Goal: Information Seeking & Learning: Learn about a topic

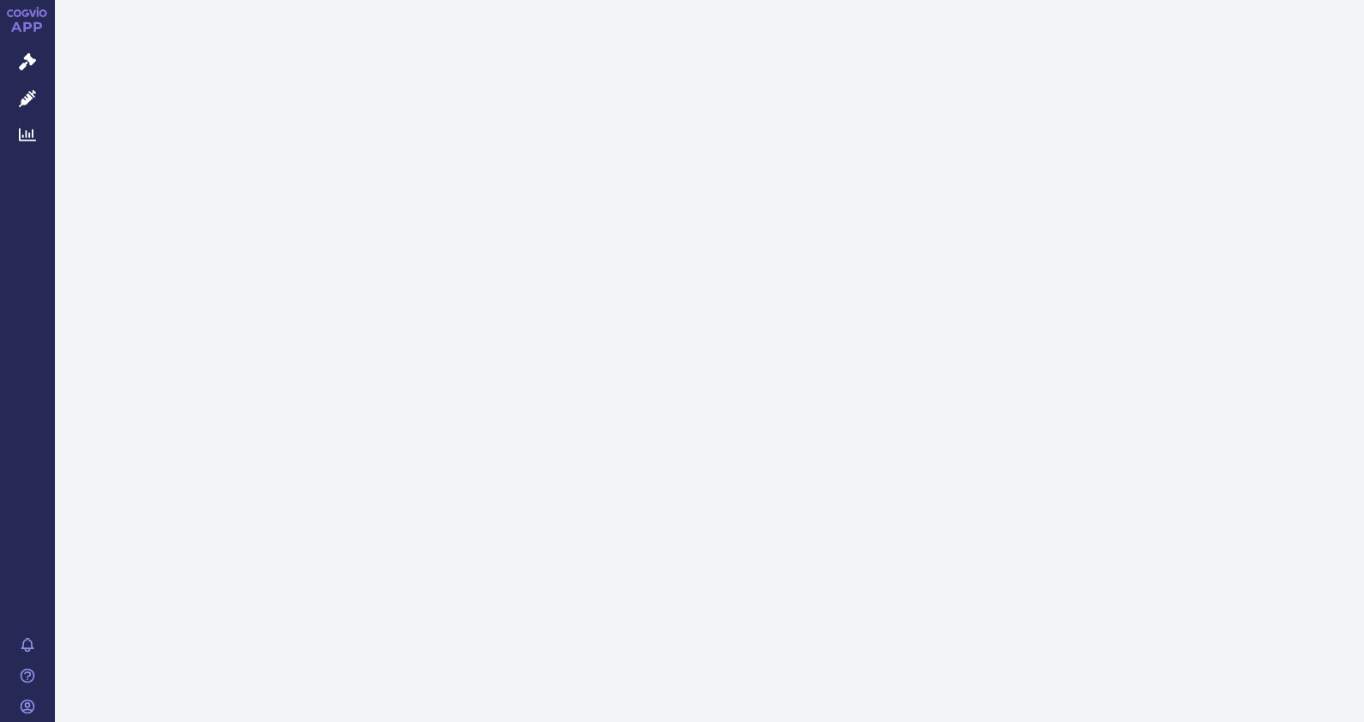
click at [552, 721] on html "APP Správní řízení Léčivé přípravky Analytics Notifikace Nápověda Petr Řezníček" at bounding box center [682, 361] width 1364 height 722
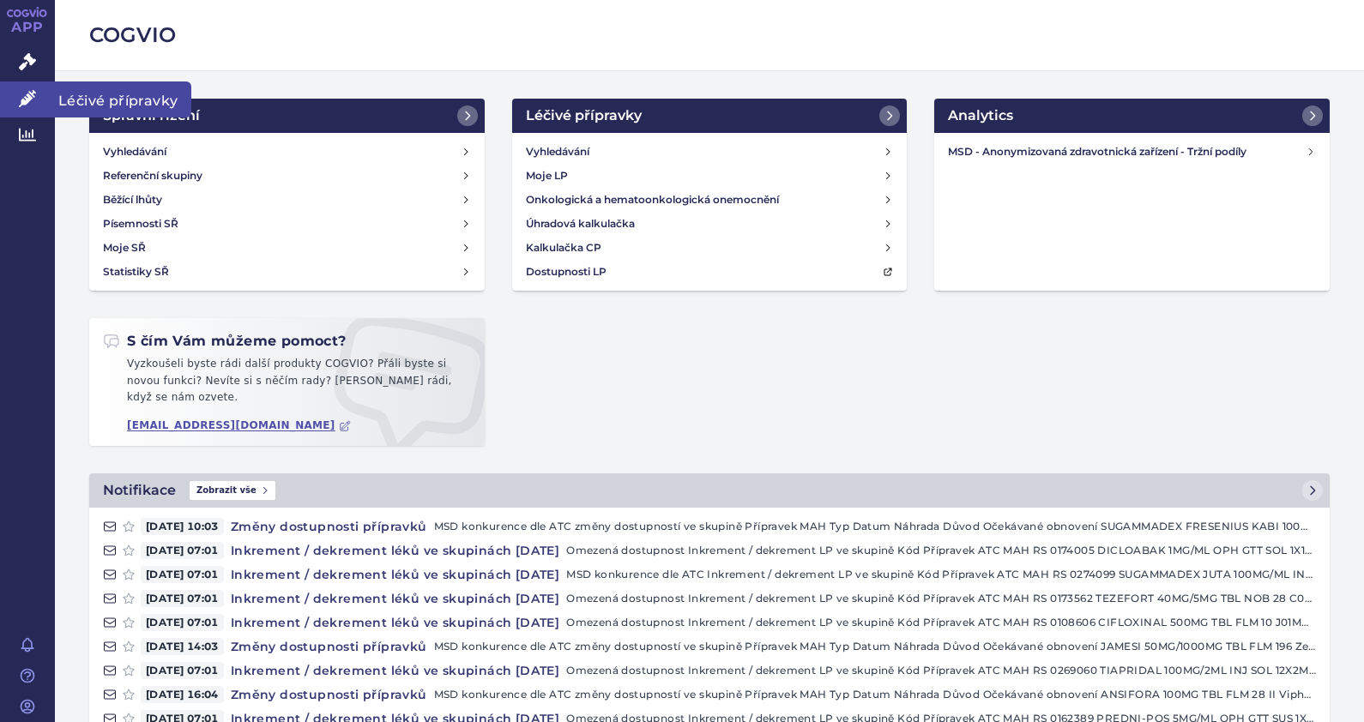
click at [29, 94] on icon at bounding box center [27, 98] width 17 height 17
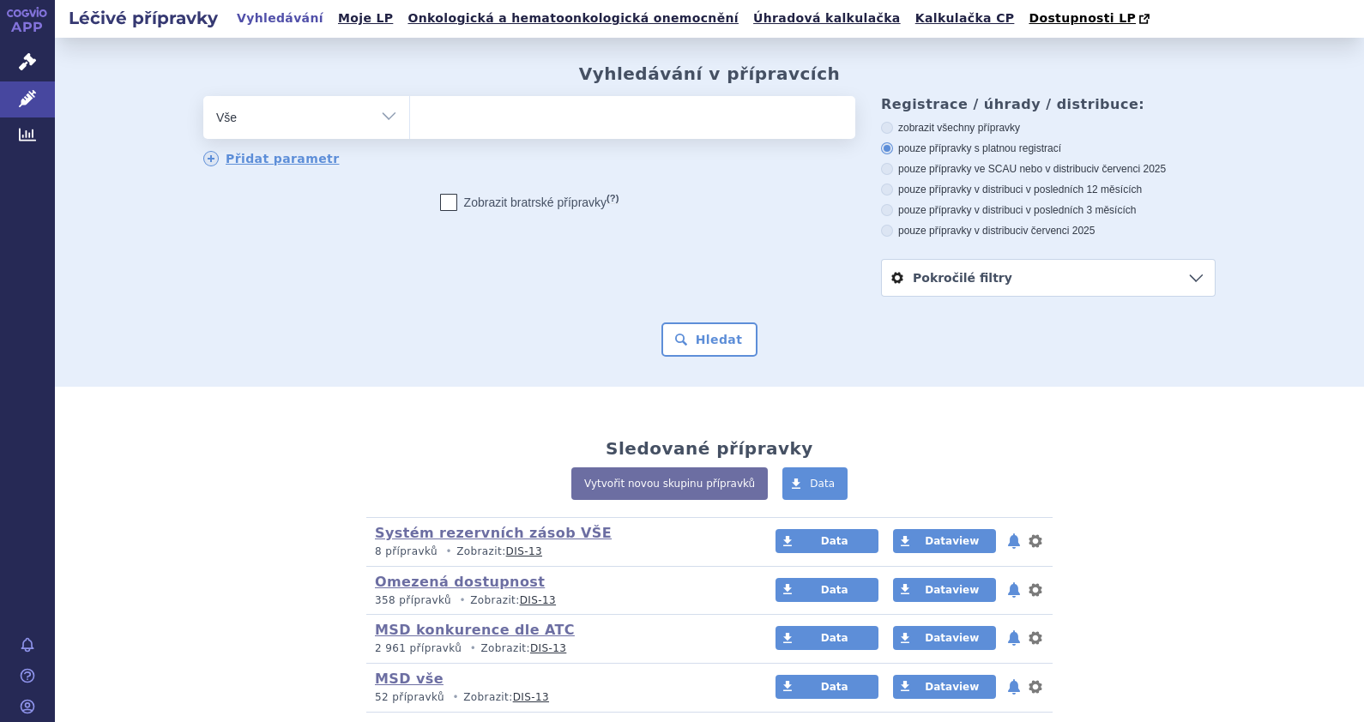
click at [519, 123] on ul at bounding box center [632, 114] width 445 height 36
click at [410, 123] on select at bounding box center [409, 116] width 1 height 43
type input "ad"
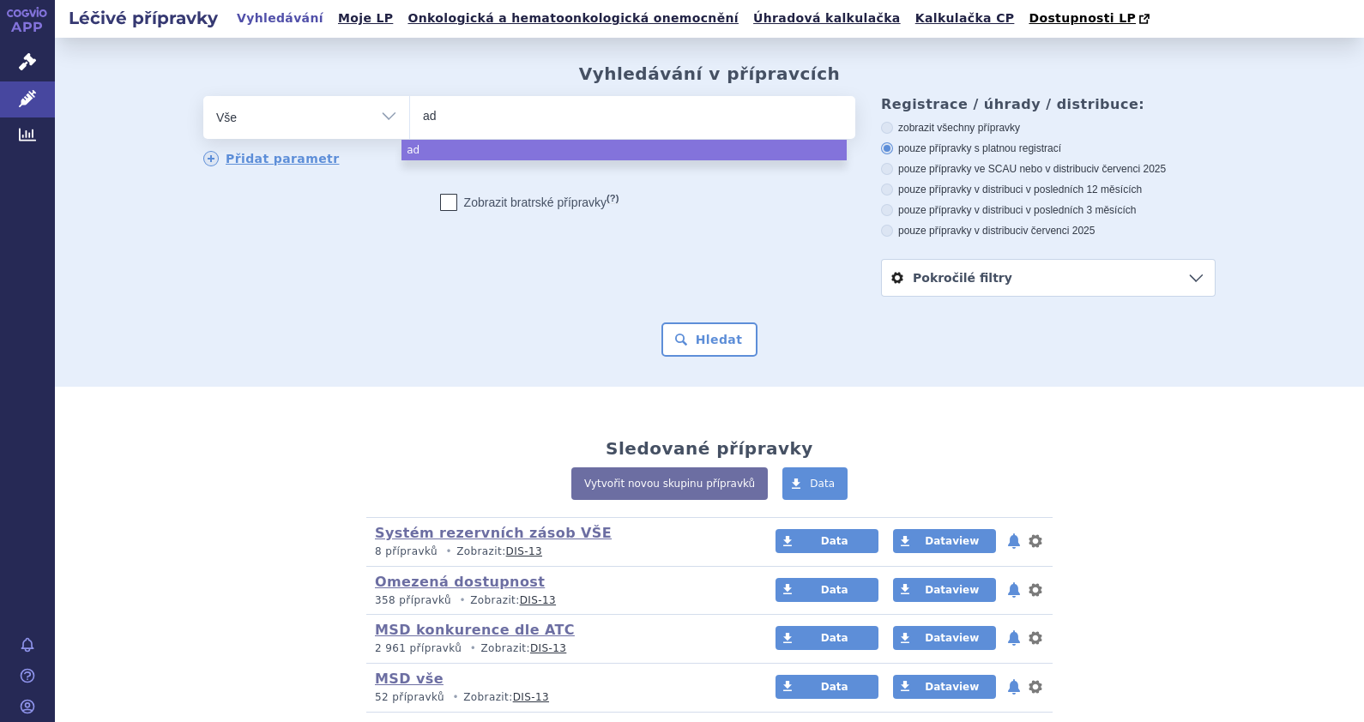
type input "a"
type input "Ad"
type input "Adem"
type input "Adempa"
type input "[MEDICAL_DATA]"
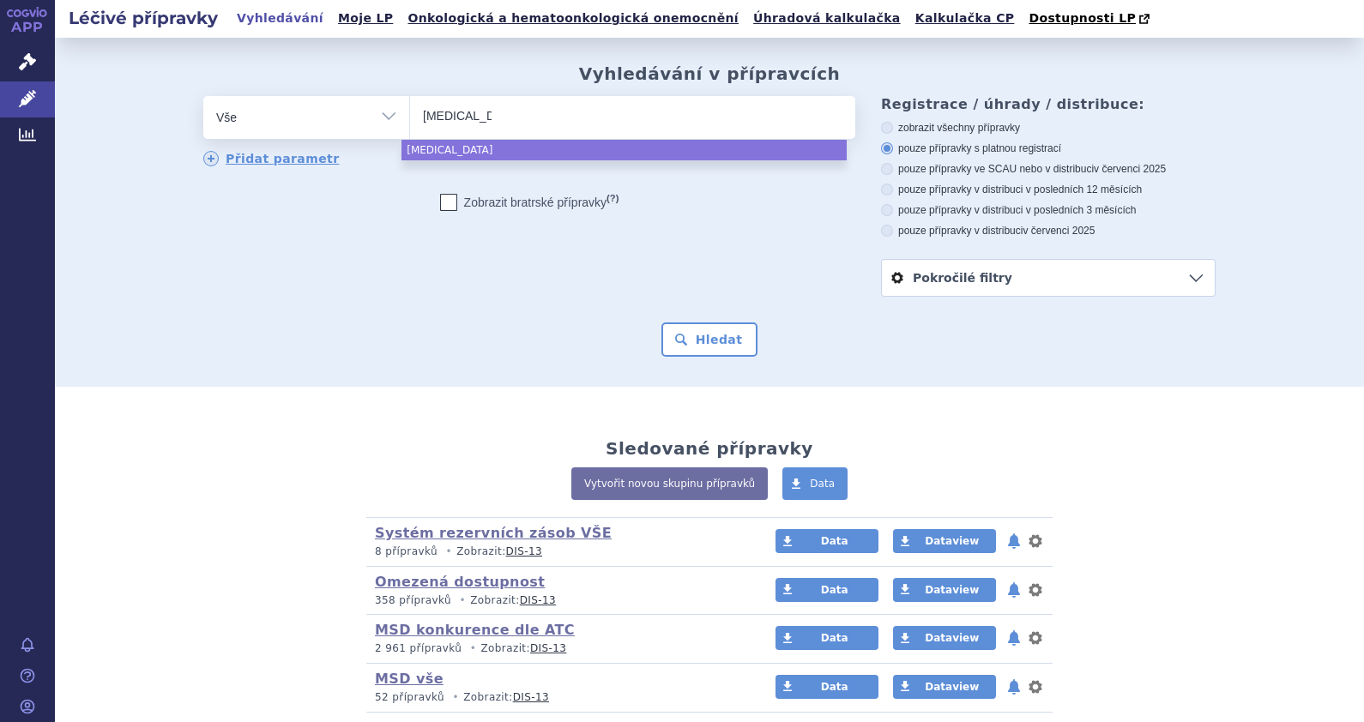
type input "[MEDICAL_DATA]"
select select "[MEDICAL_DATA]"
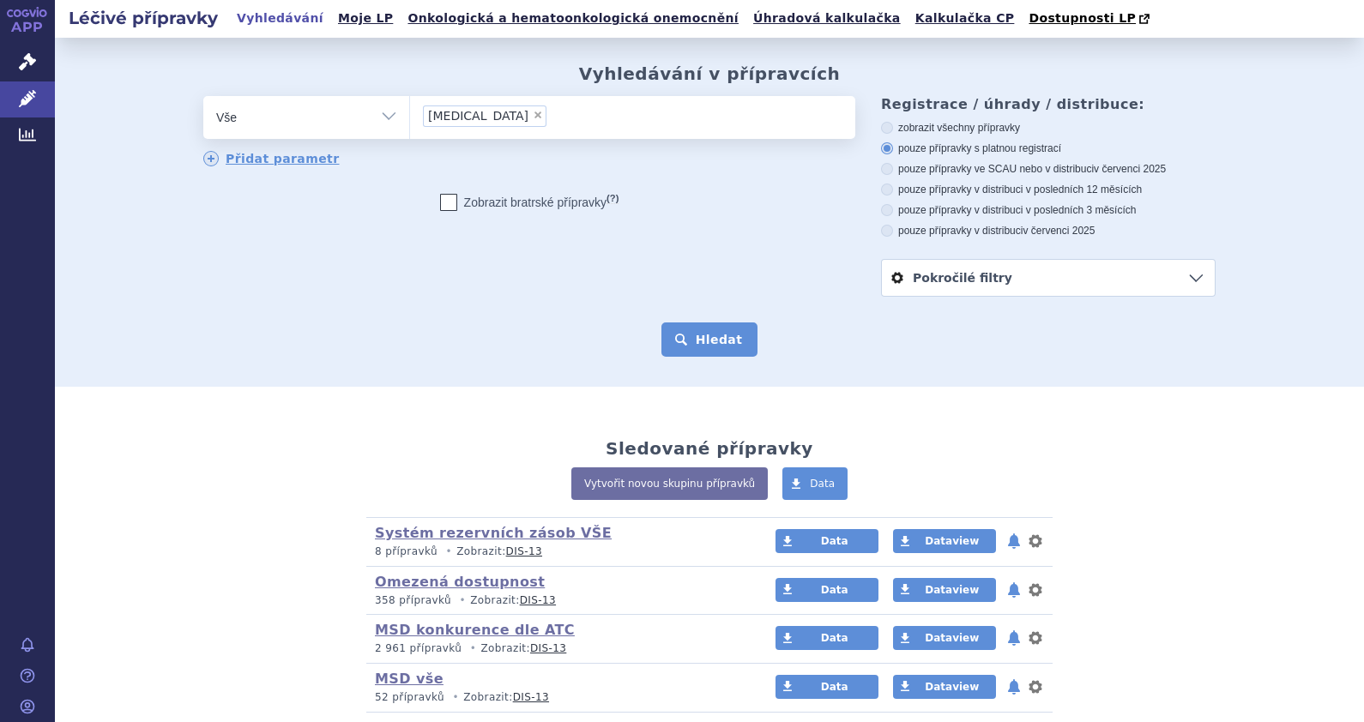
click at [720, 333] on button "Hledat" at bounding box center [709, 340] width 97 height 34
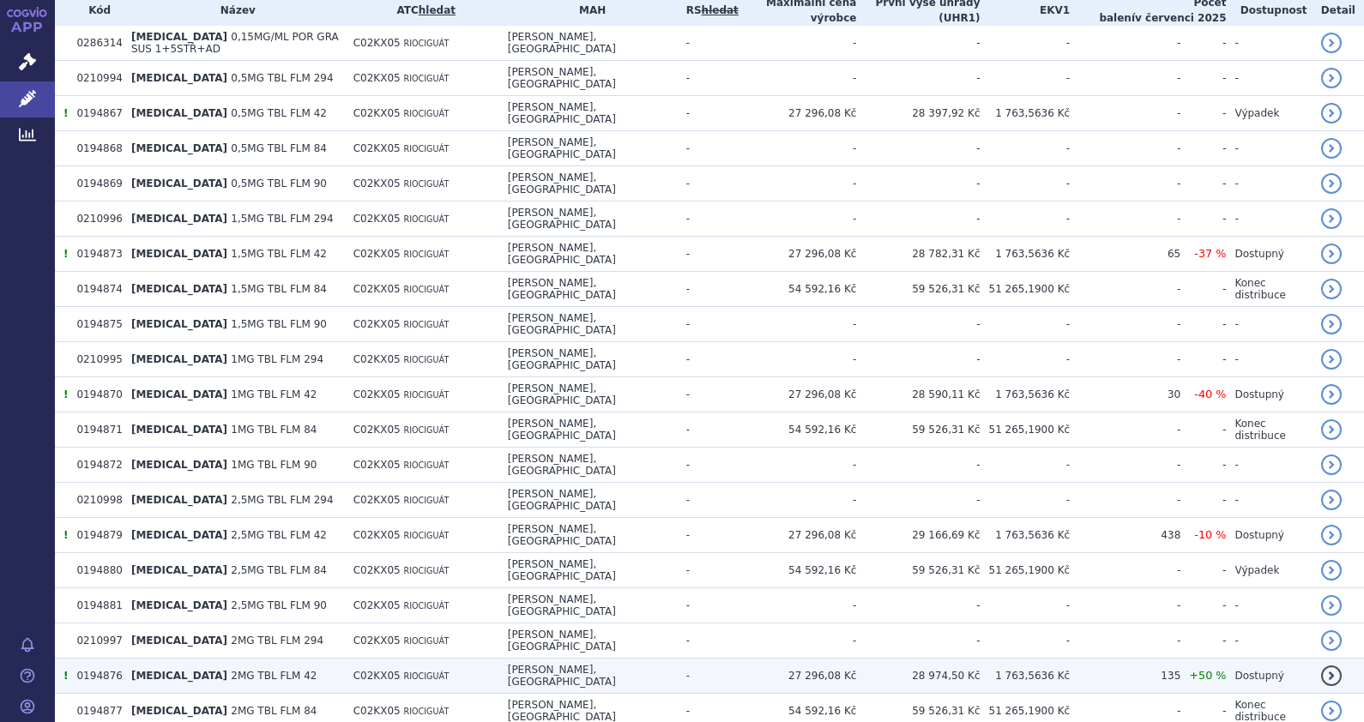
scroll to position [519, 0]
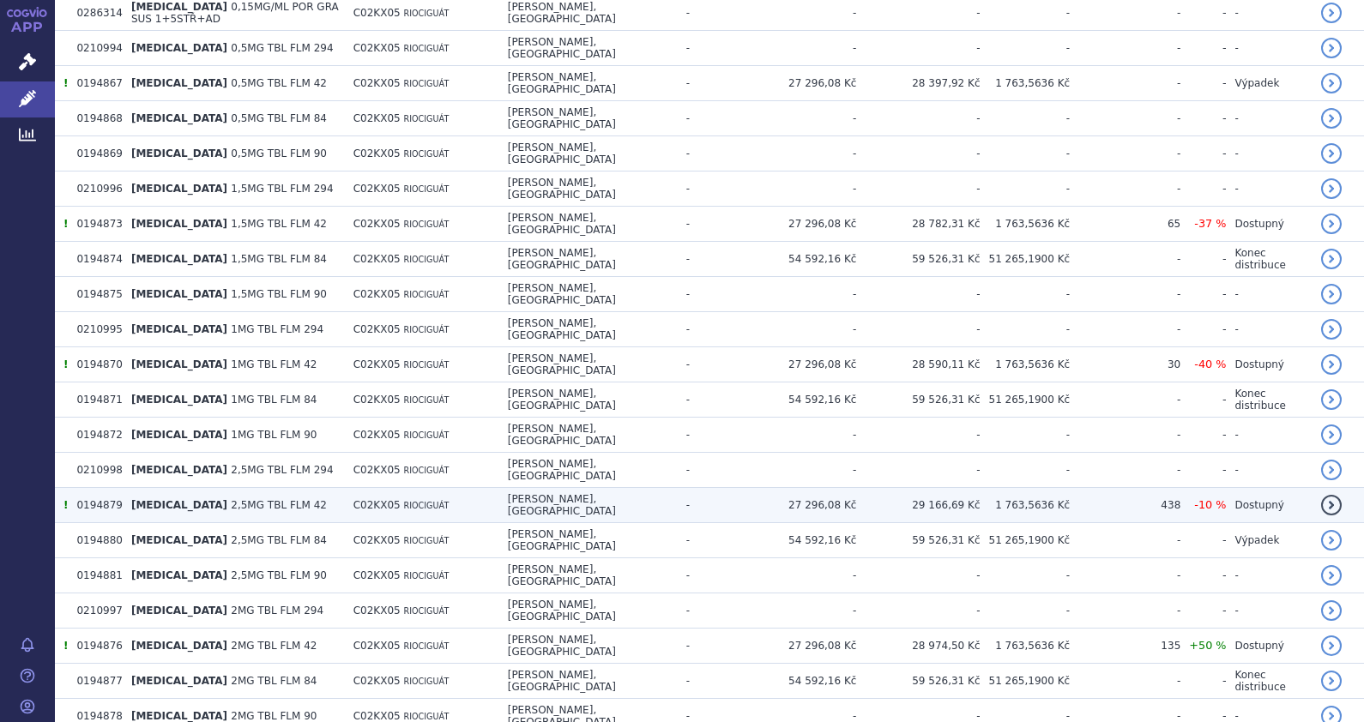
click at [231, 499] on span "2,5MG TBL FLM 42" at bounding box center [279, 505] width 96 height 12
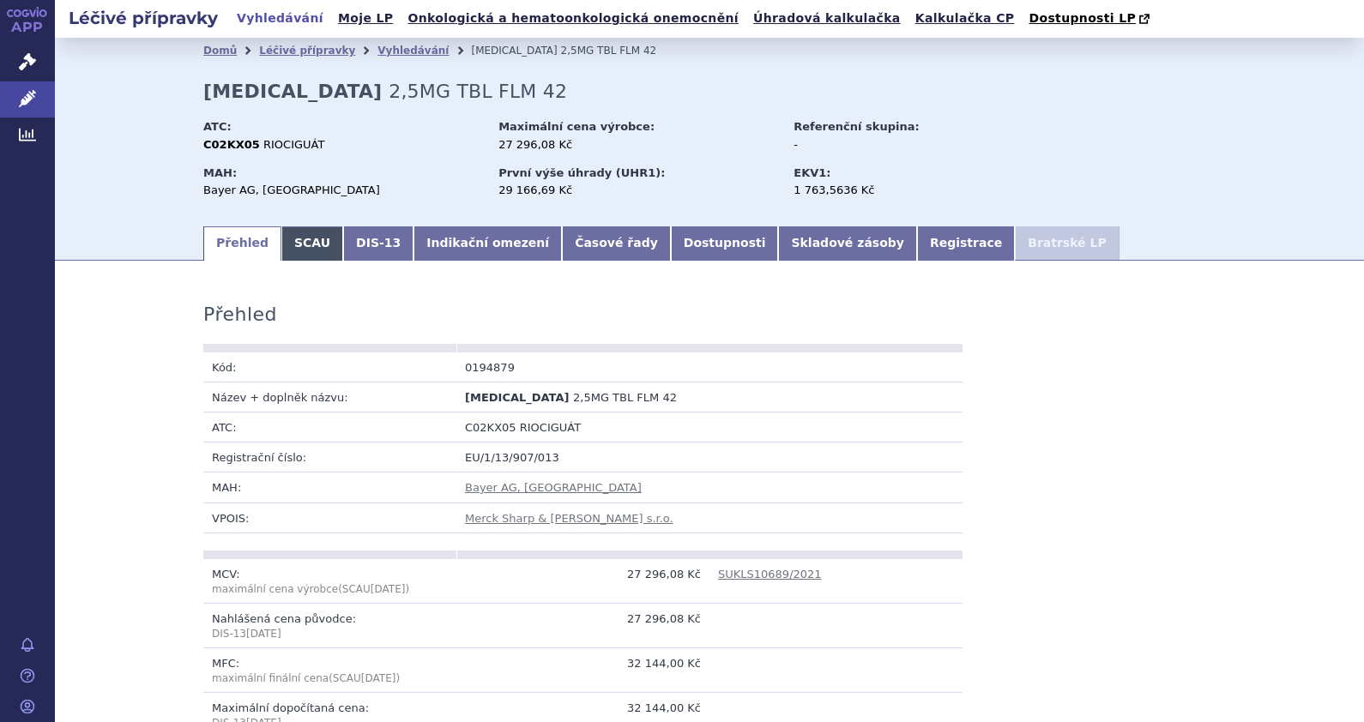
click at [304, 243] on link "SCAU" at bounding box center [312, 243] width 62 height 34
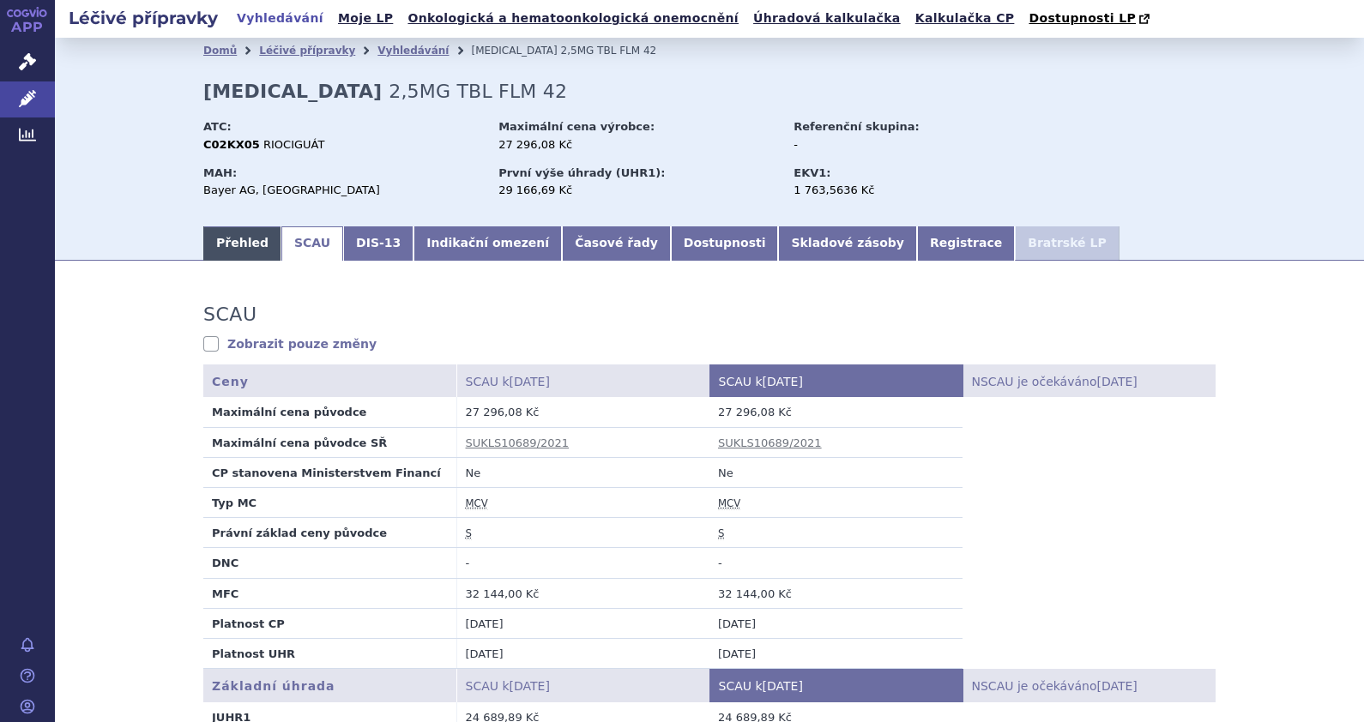
drag, startPoint x: 232, startPoint y: 245, endPoint x: 244, endPoint y: 245, distance: 12.9
click at [232, 245] on link "Přehled" at bounding box center [242, 243] width 78 height 34
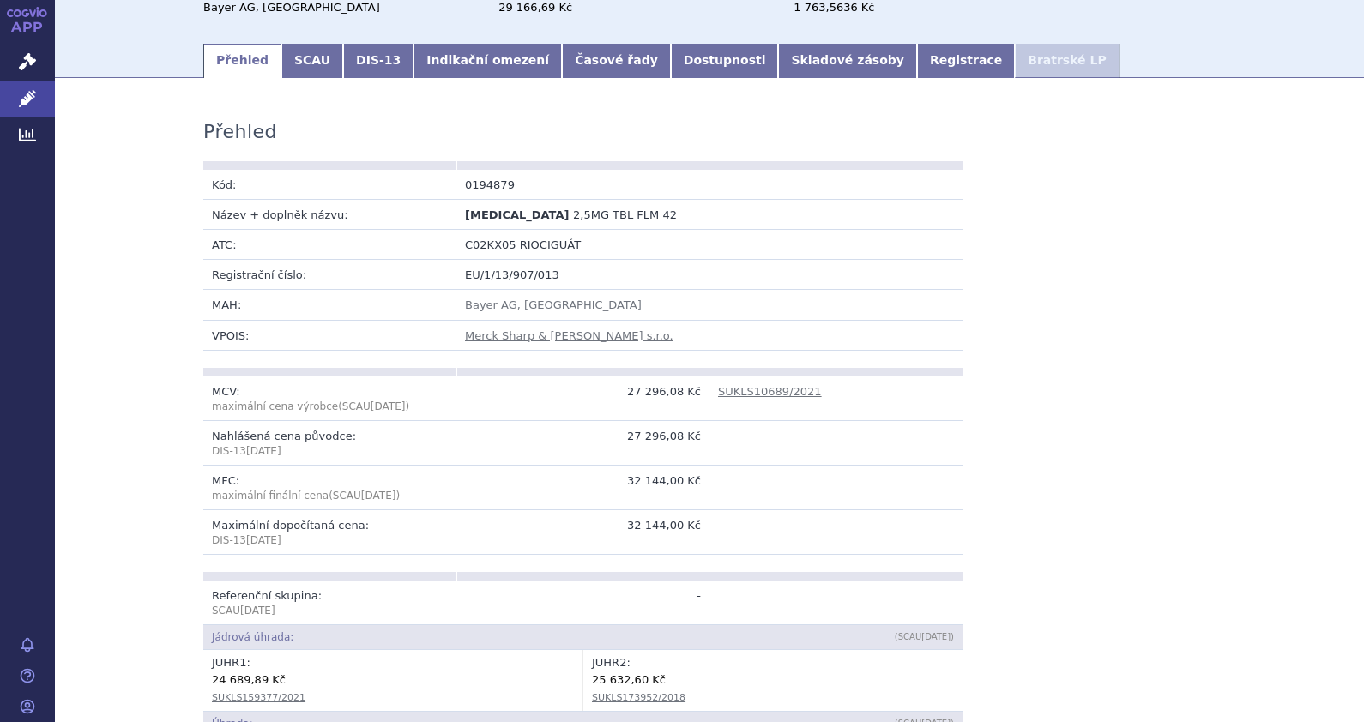
scroll to position [214, 0]
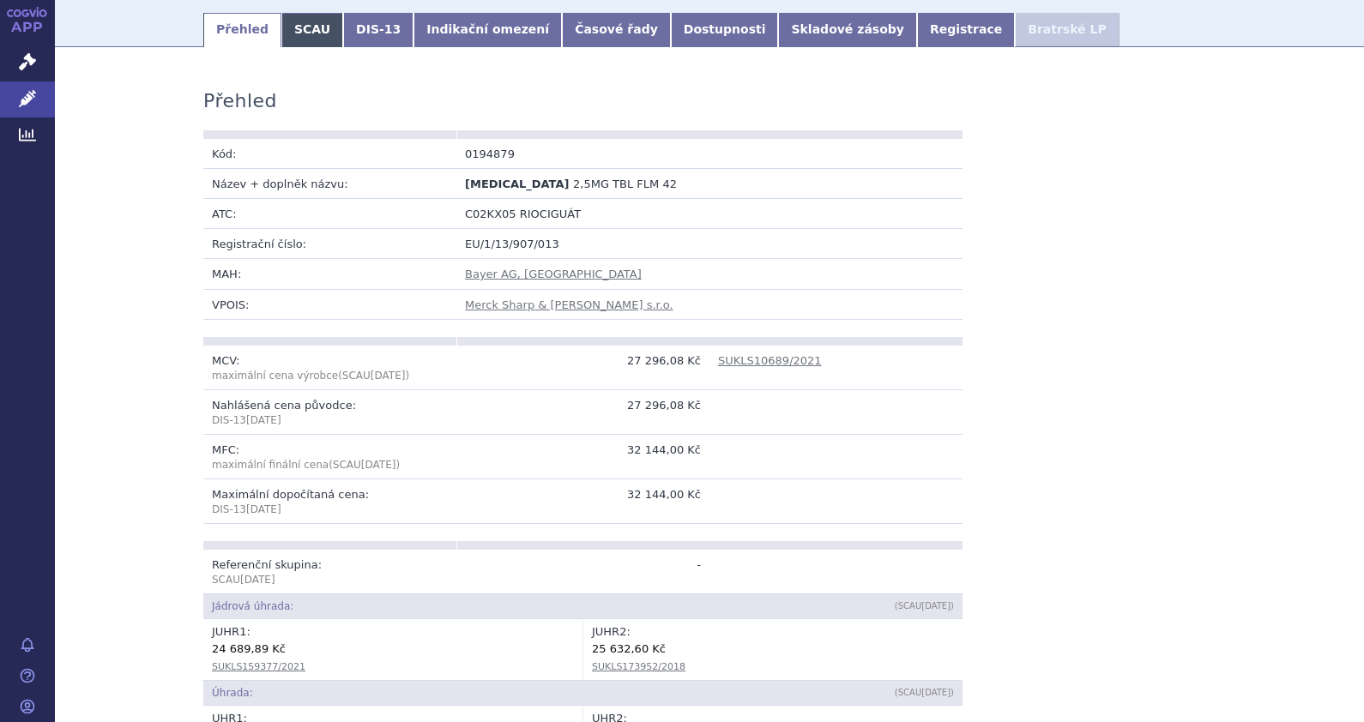
click at [293, 29] on link "SCAU" at bounding box center [312, 30] width 62 height 34
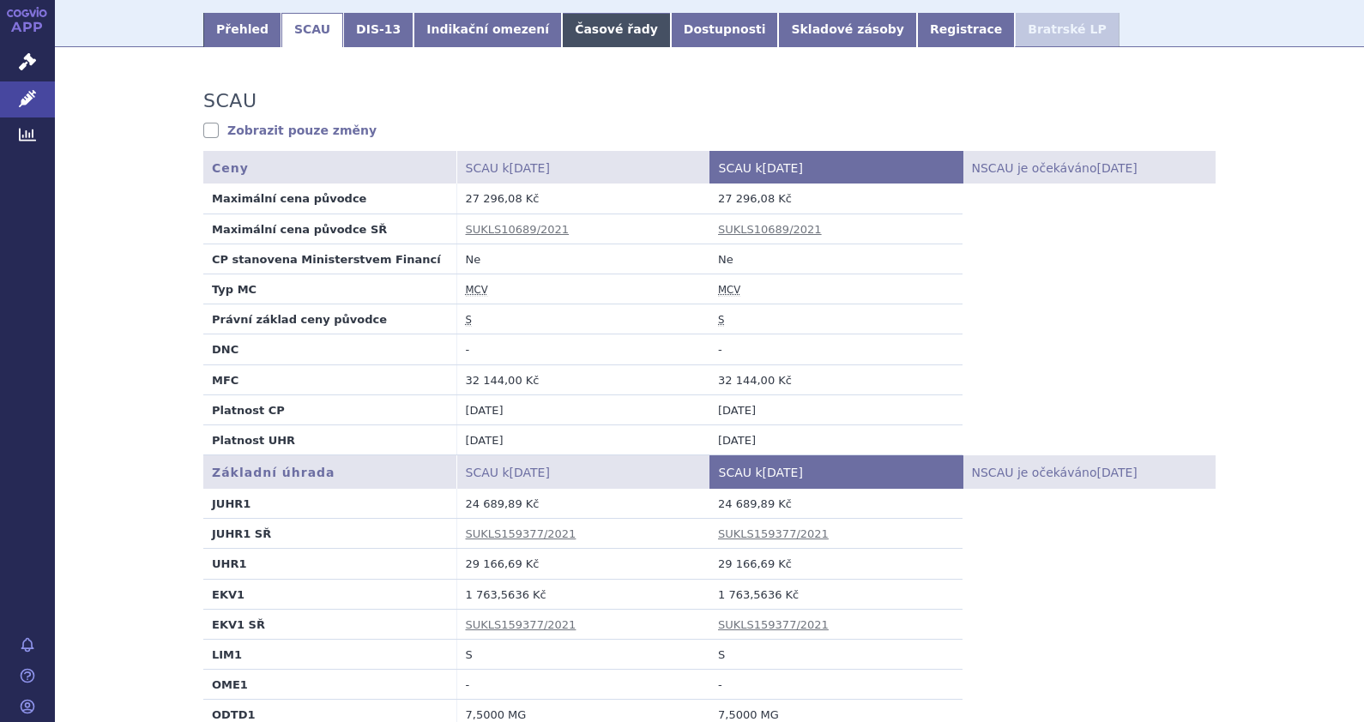
click at [581, 36] on link "Časové řady" at bounding box center [616, 30] width 109 height 34
